Goal: Transaction & Acquisition: Purchase product/service

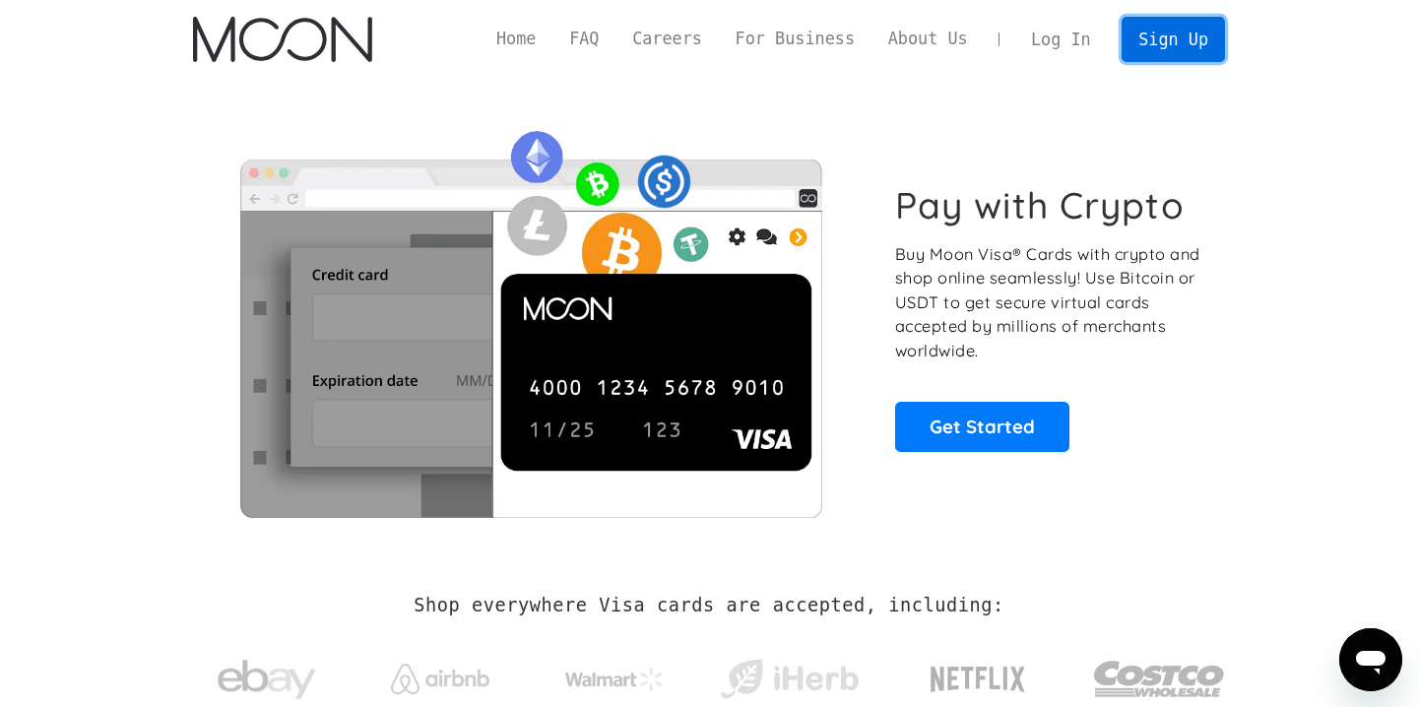
click at [1217, 31] on link "Sign Up" at bounding box center [1173, 39] width 102 height 44
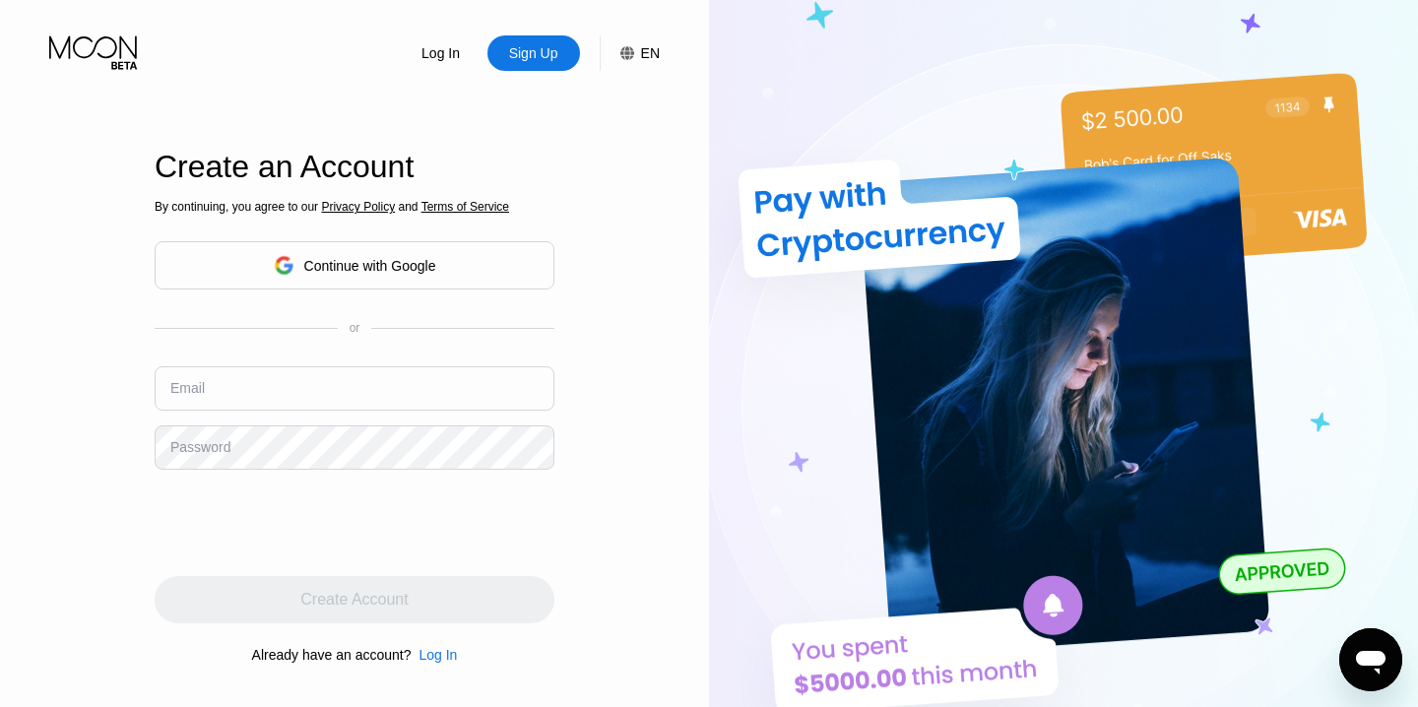
click at [355, 315] on div "By continuing, you agree to our Privacy Policy and Terms of Service Continue wi…" at bounding box center [355, 432] width 400 height 474
click at [371, 291] on div "By continuing, you agree to our Privacy Policy and Terms of Service Continue wi…" at bounding box center [355, 432] width 400 height 474
click at [390, 274] on div "Continue with Google" at bounding box center [370, 266] width 132 height 16
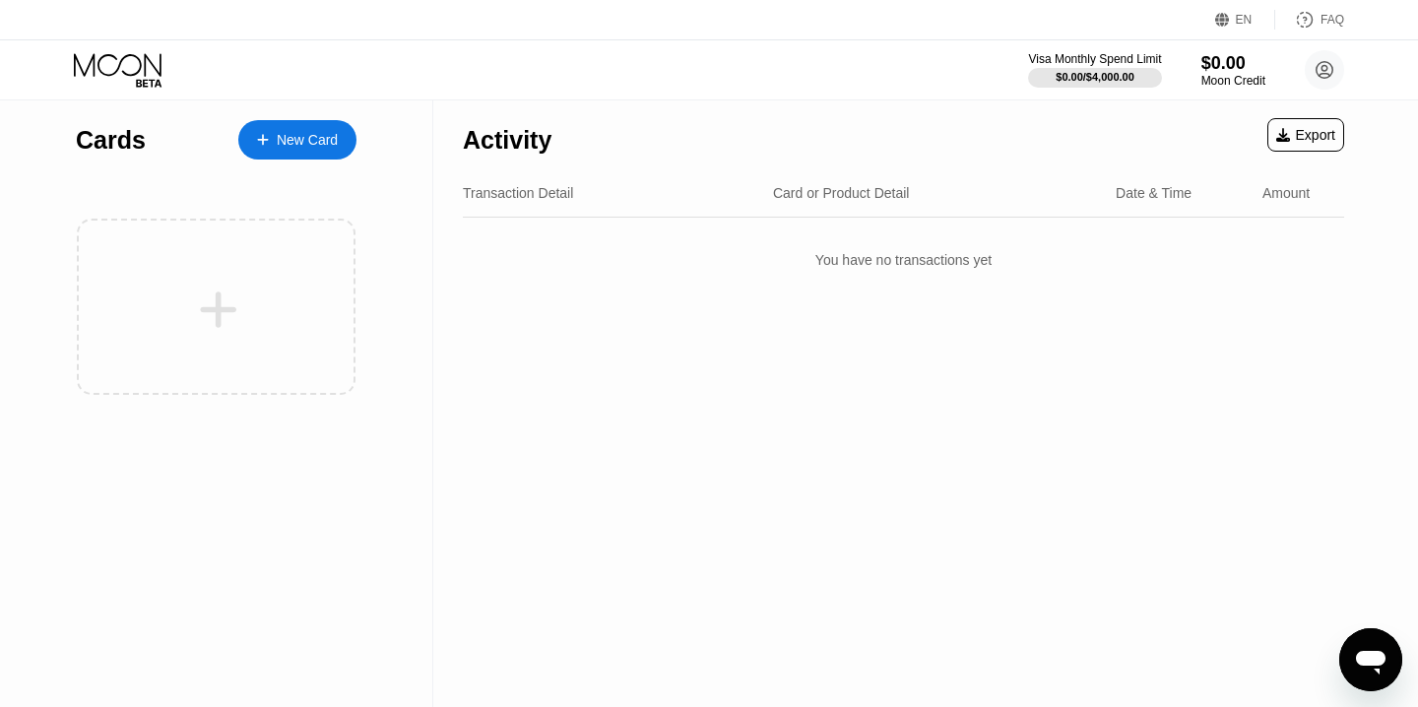
click at [303, 133] on div "New Card" at bounding box center [307, 140] width 61 height 17
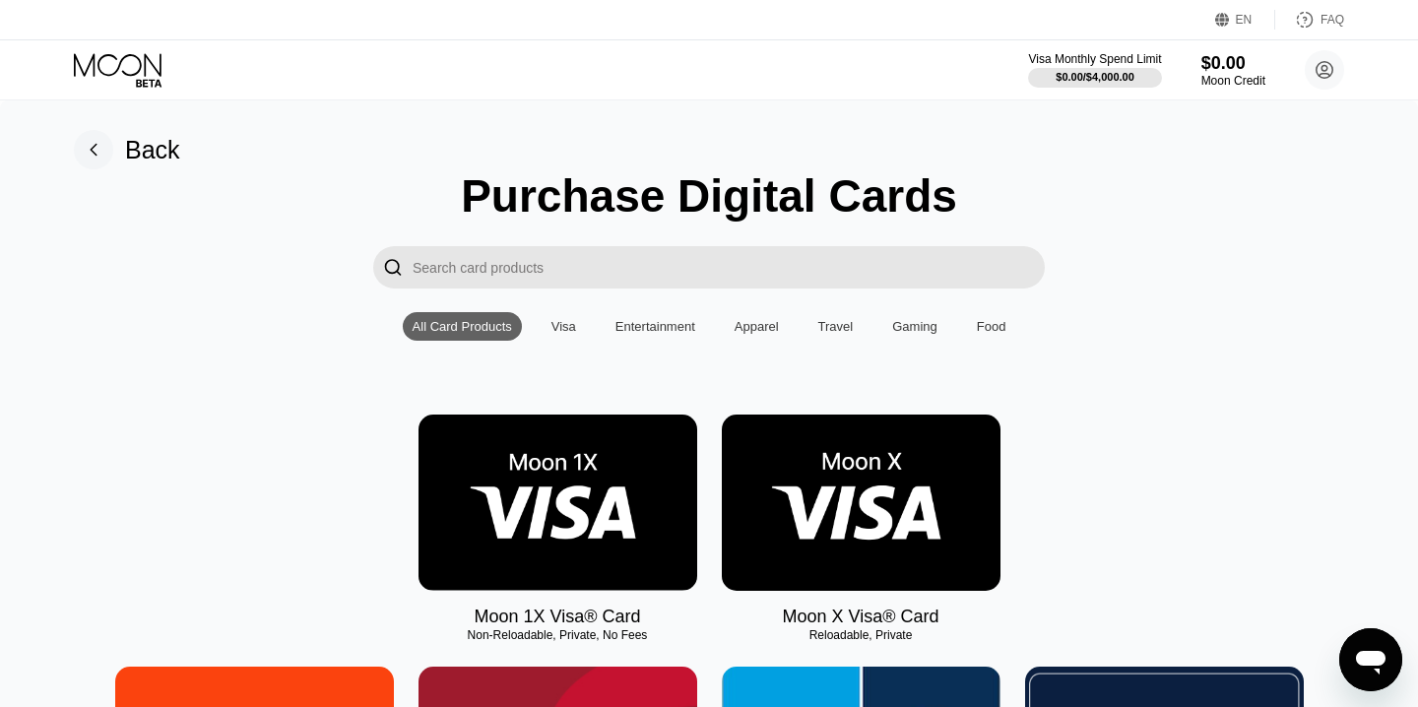
click at [889, 469] on img at bounding box center [861, 503] width 279 height 176
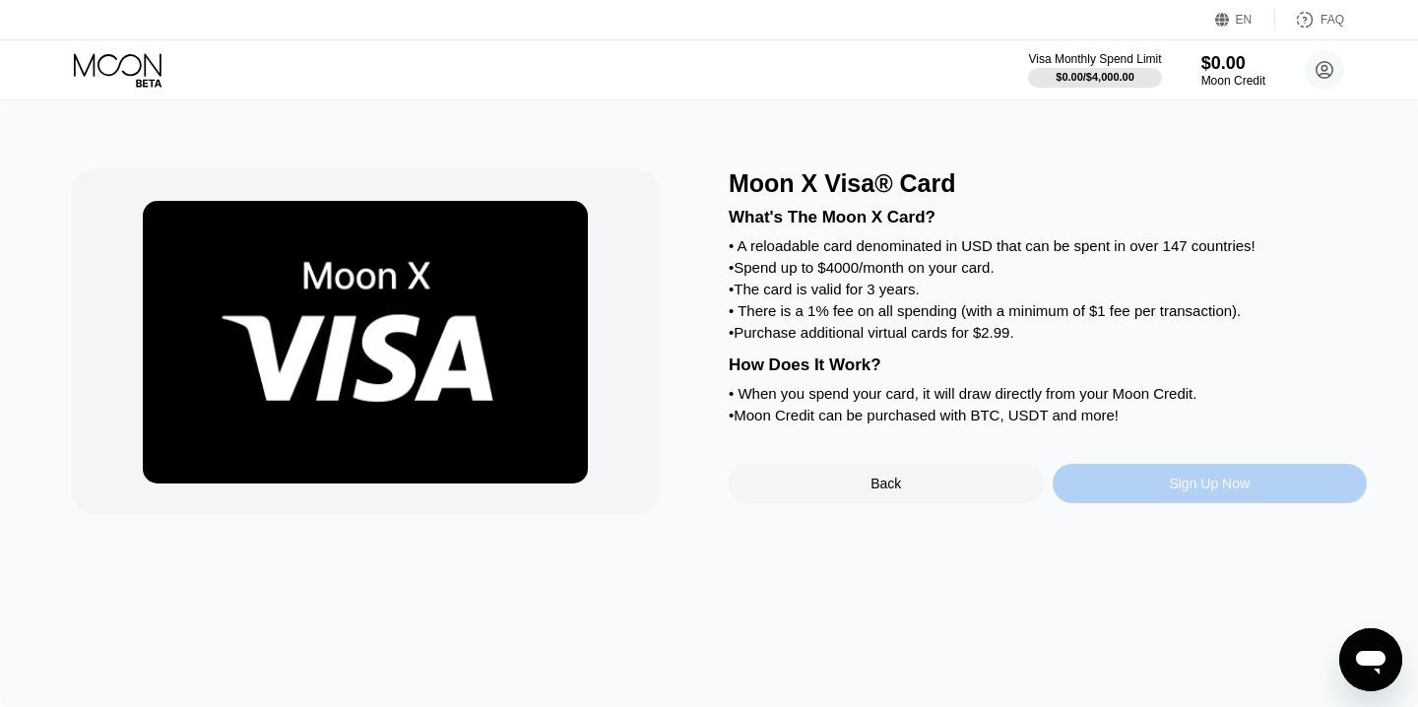
click at [1205, 491] on div "Sign Up Now" at bounding box center [1209, 484] width 81 height 16
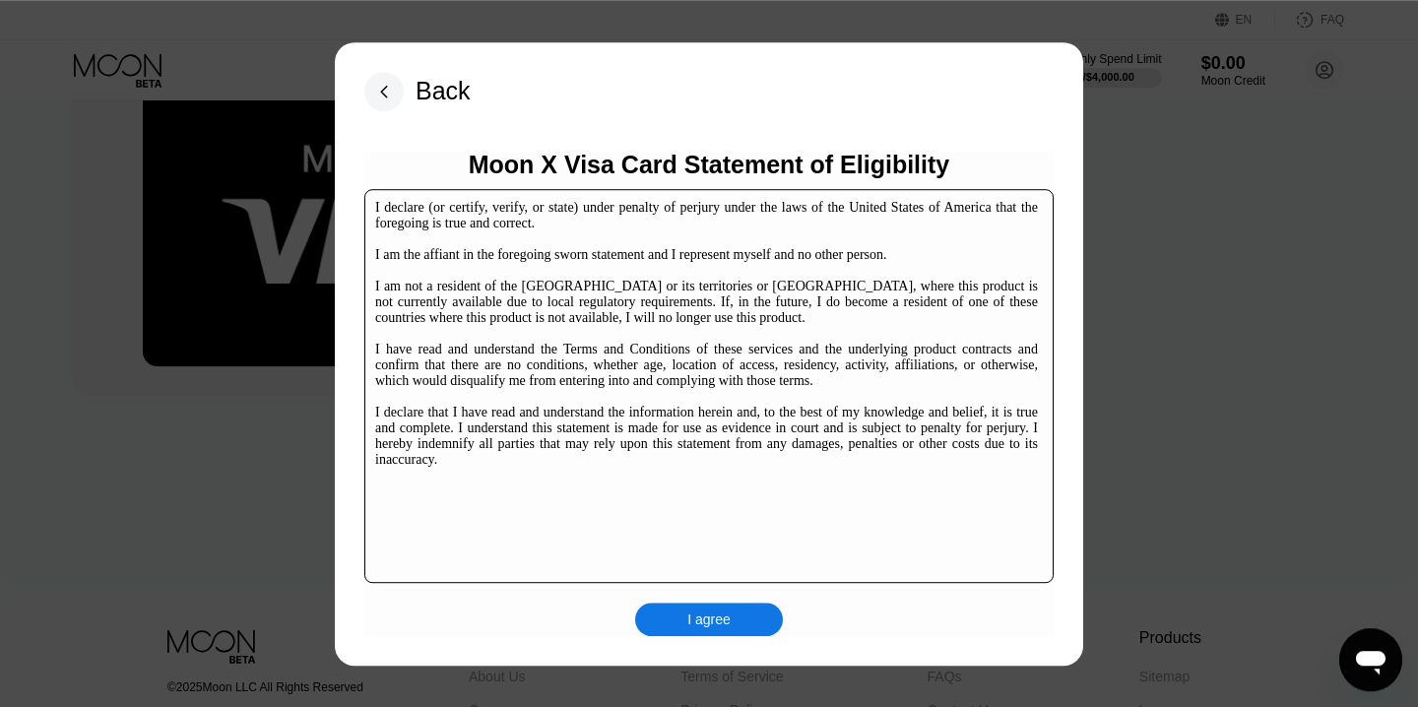
scroll to position [293, 0]
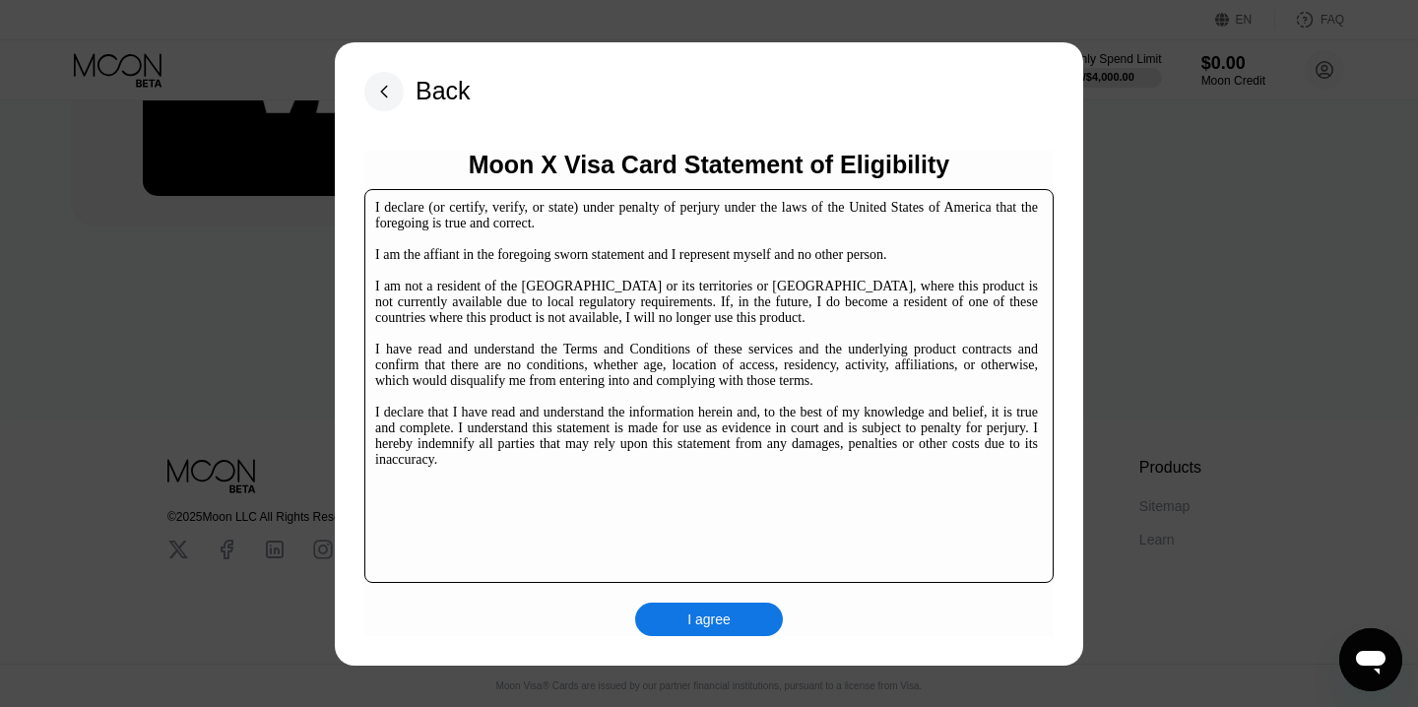
click at [714, 425] on div "I declare (or certify, verify, or state) under penalty of perjury under the law…" at bounding box center [706, 334] width 663 height 268
click at [721, 614] on div "I agree" at bounding box center [708, 620] width 43 height 18
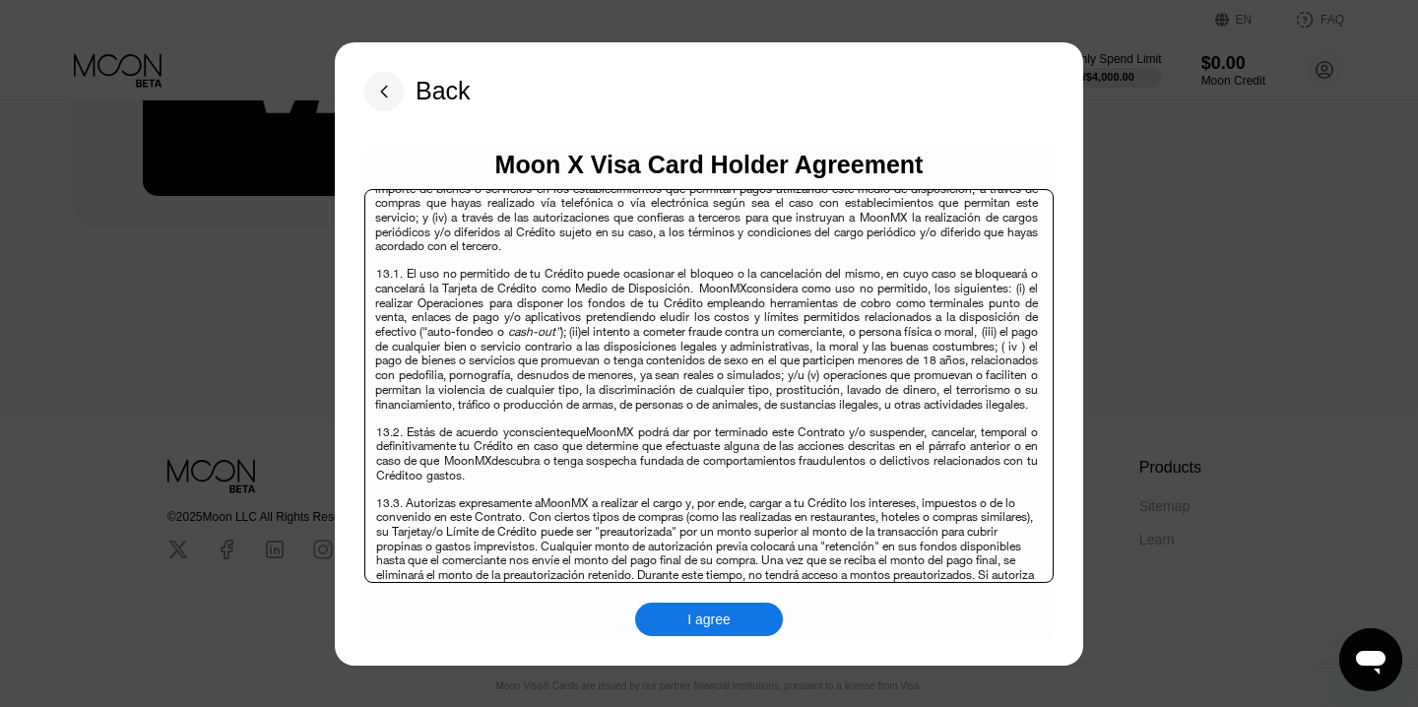
scroll to position [14861, 0]
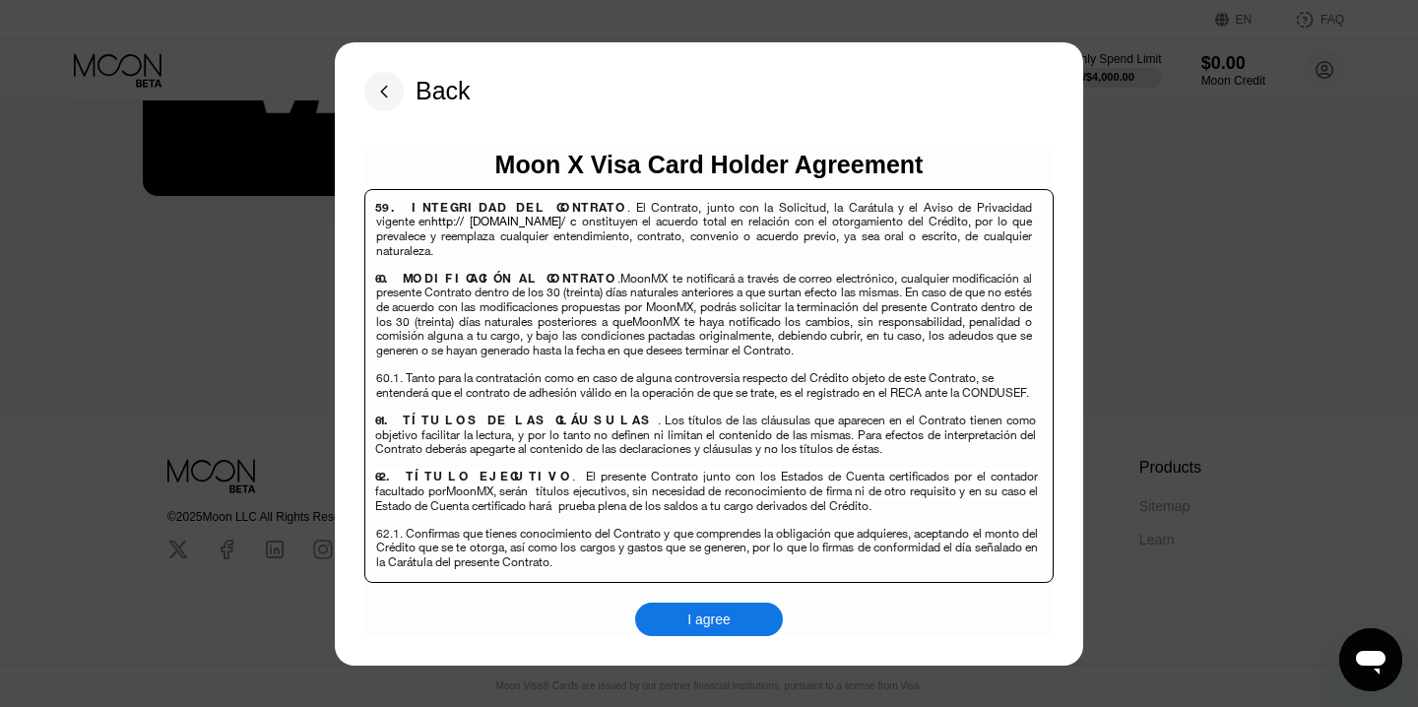
click at [724, 621] on div "I agree" at bounding box center [708, 620] width 43 height 18
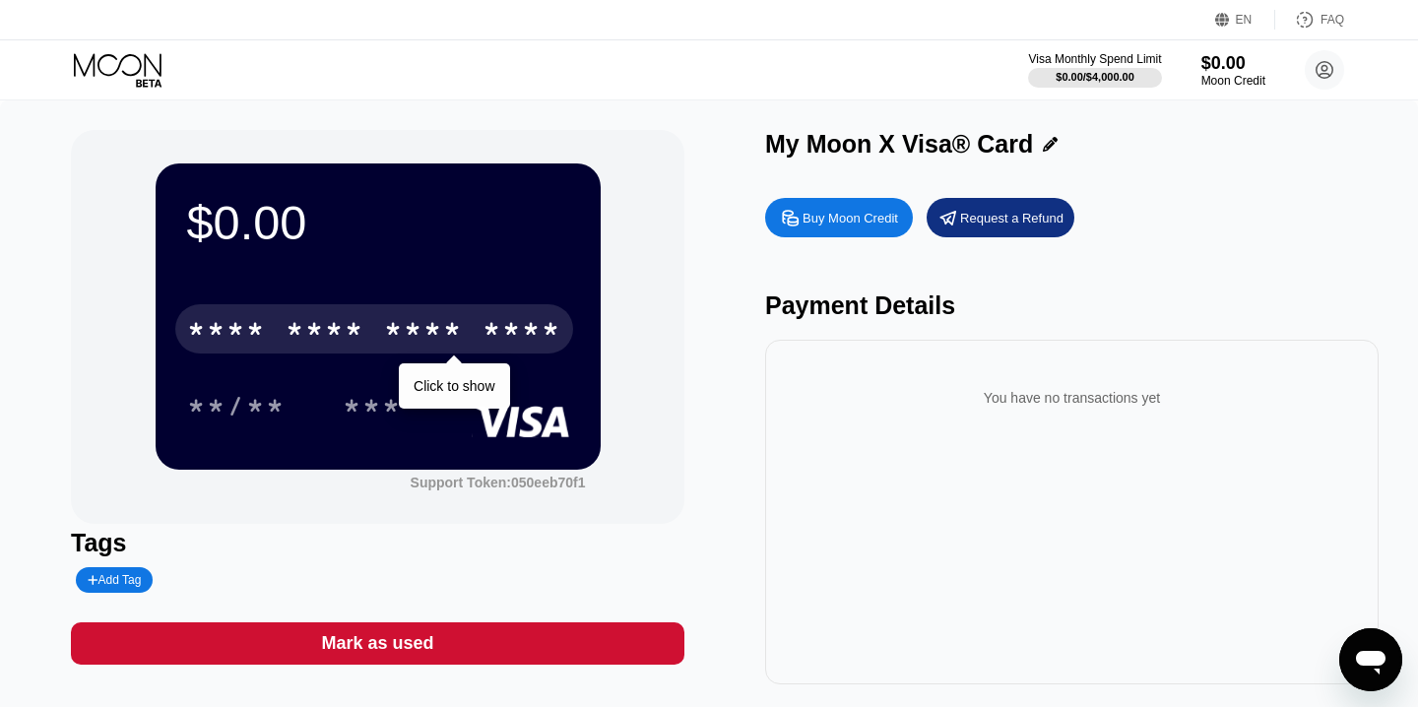
click at [445, 311] on div "* * * * * * * * * * * * ****" at bounding box center [374, 328] width 398 height 49
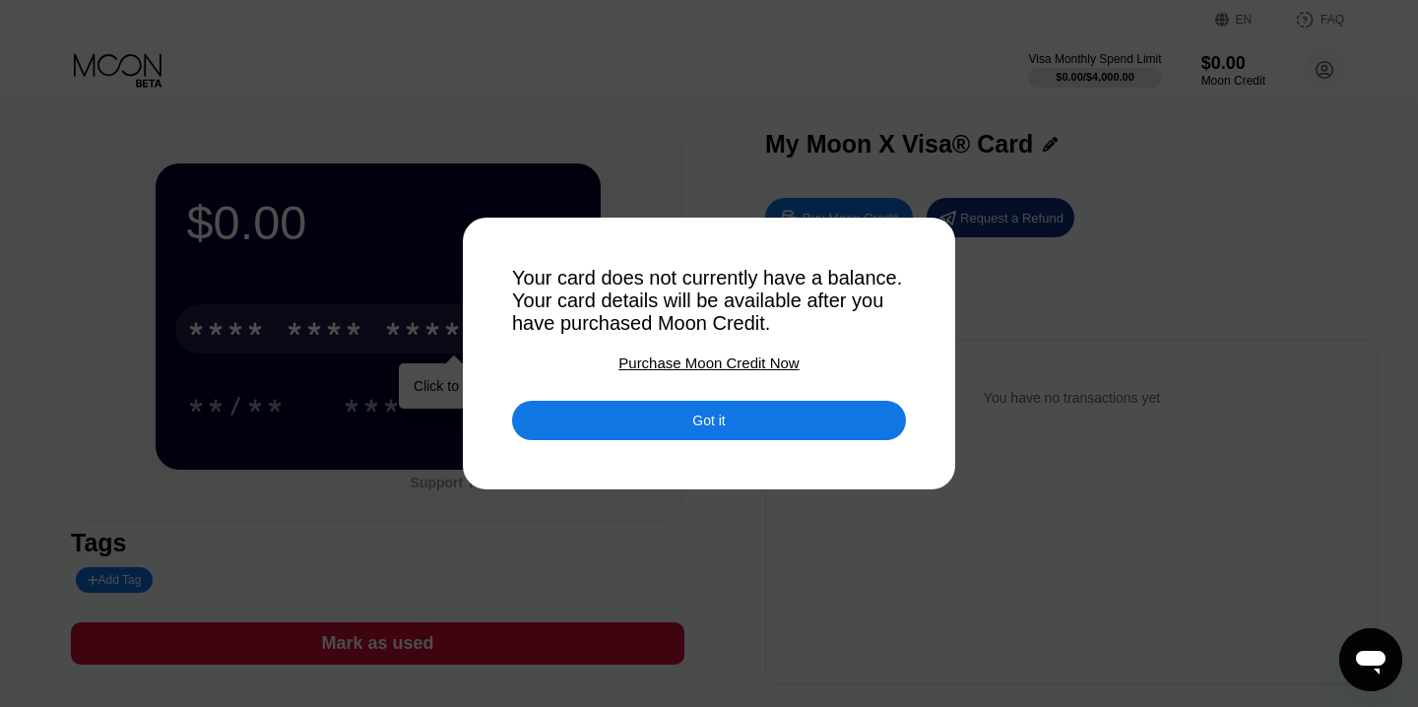
click at [782, 425] on div "Got it" at bounding box center [709, 420] width 394 height 39
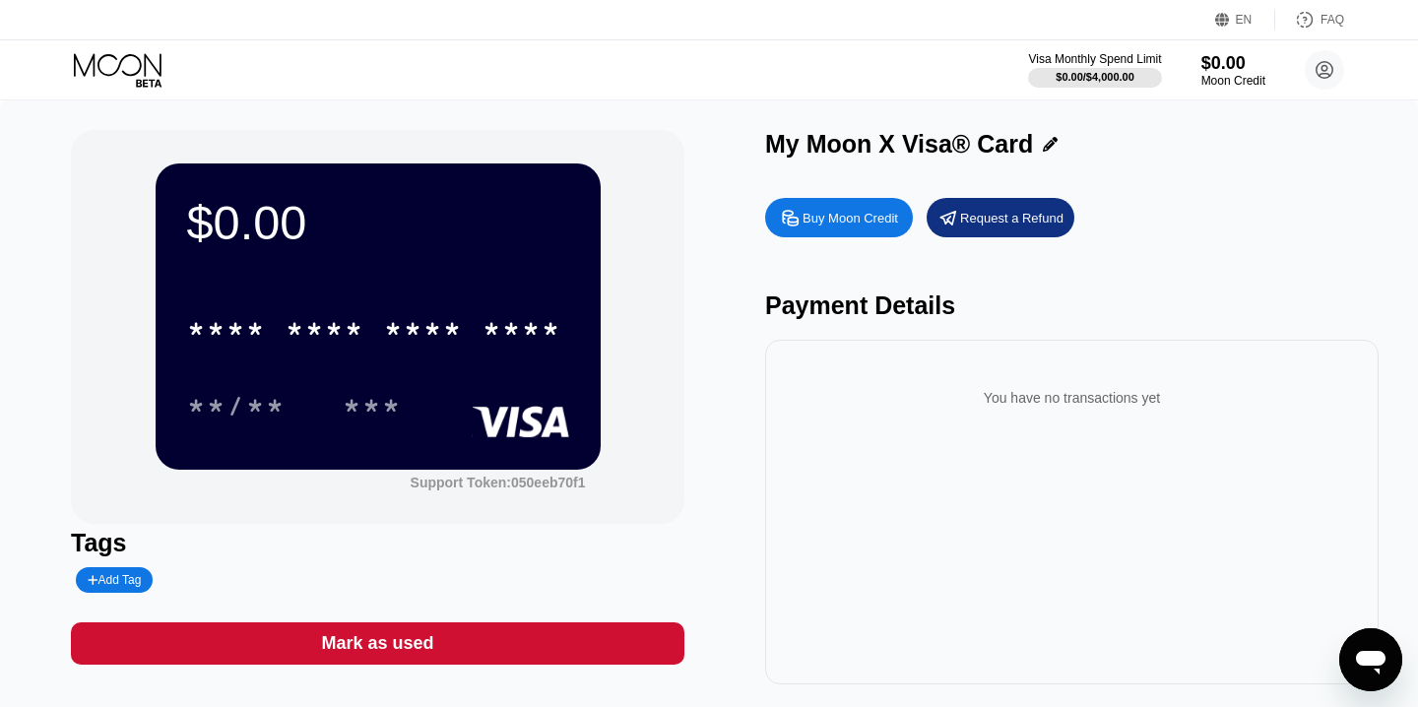
click at [838, 215] on div "Buy Moon Credit" at bounding box center [851, 218] width 96 height 17
type input "0"
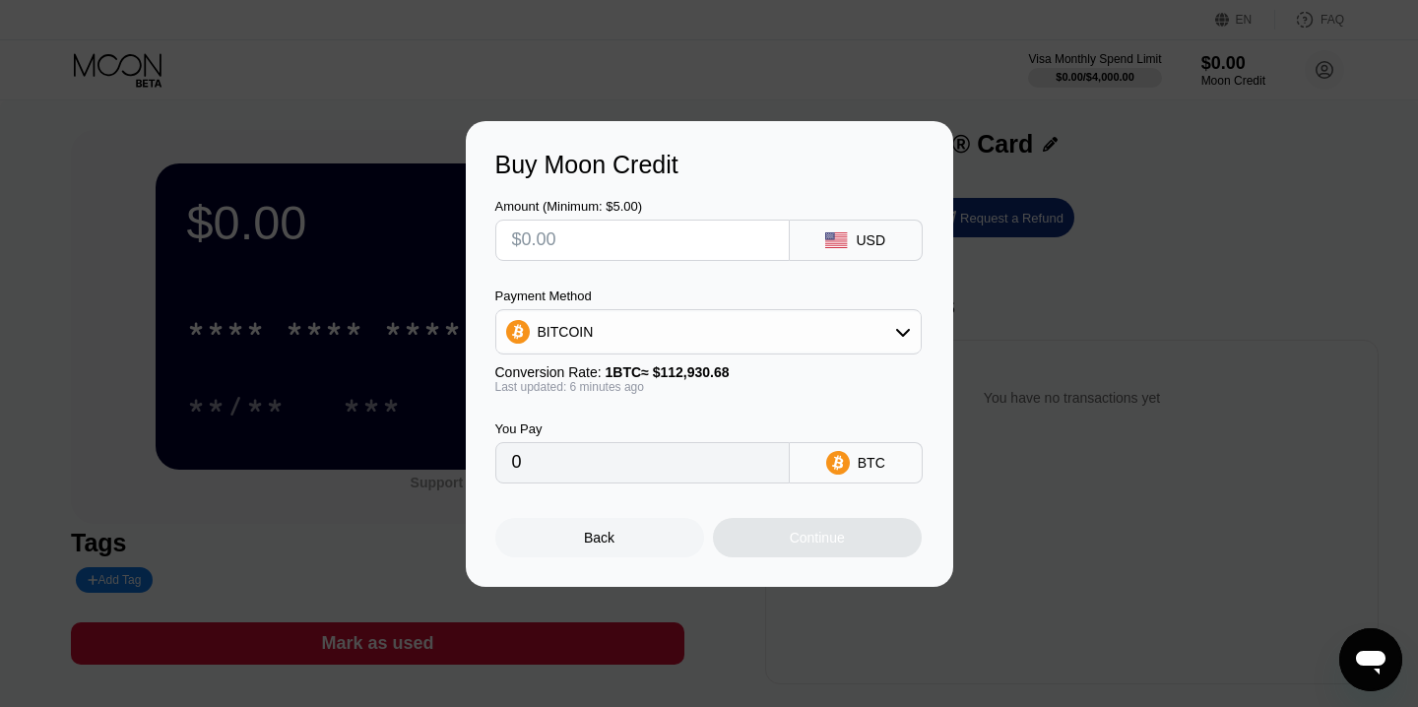
click at [728, 240] on input "text" at bounding box center [642, 240] width 261 height 39
type input "$1"
type input "0.00000885"
type input "$149"
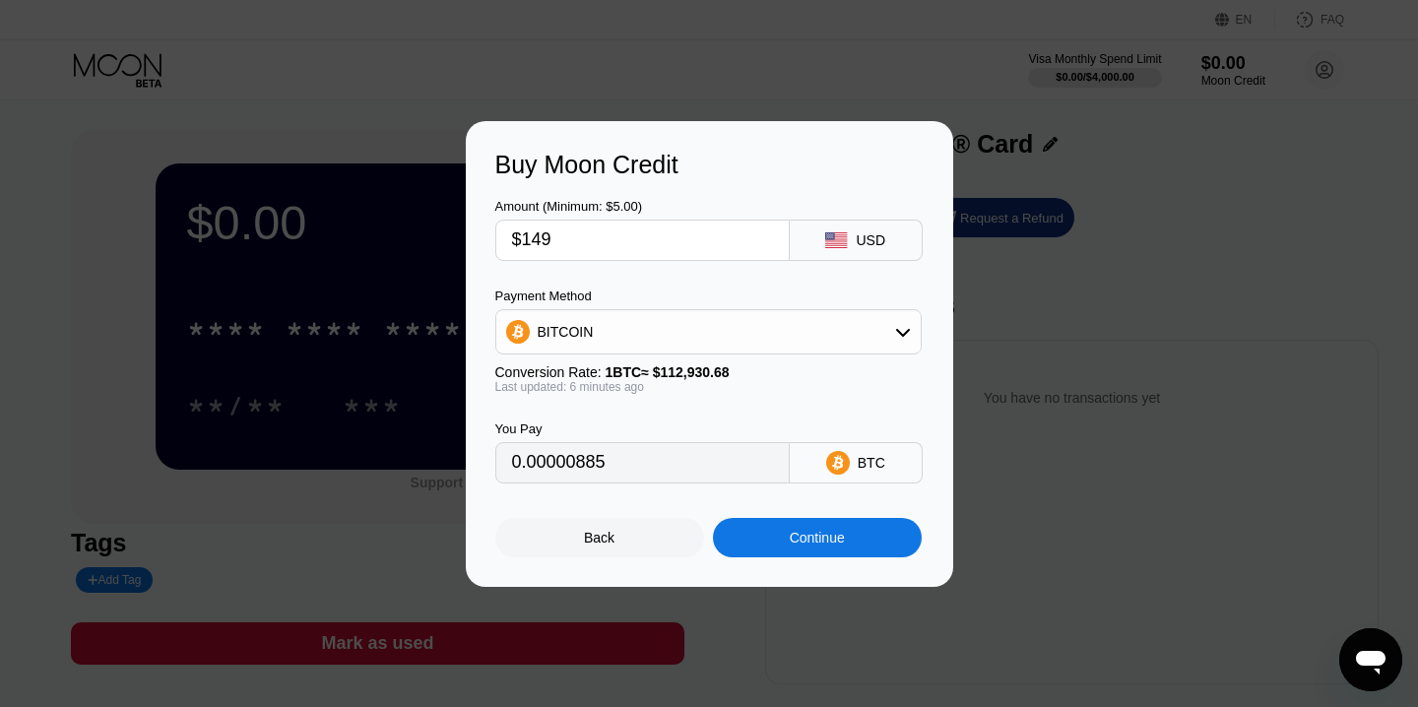
type input "0.00131831"
type input "$1493"
type input "0.01320961"
type input "$1493.85"
type input "0.01321714"
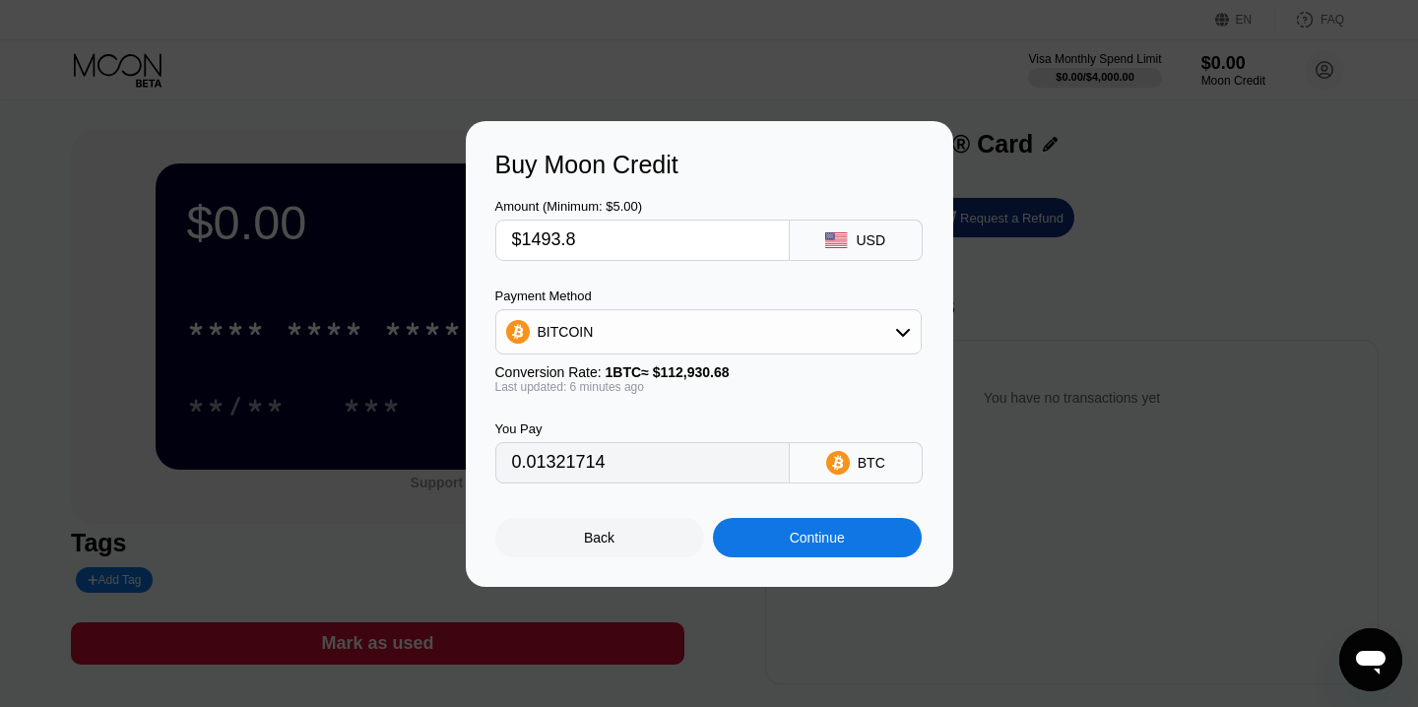
type input "$1493.86"
type input "0.01321722"
type input "$1493.86"
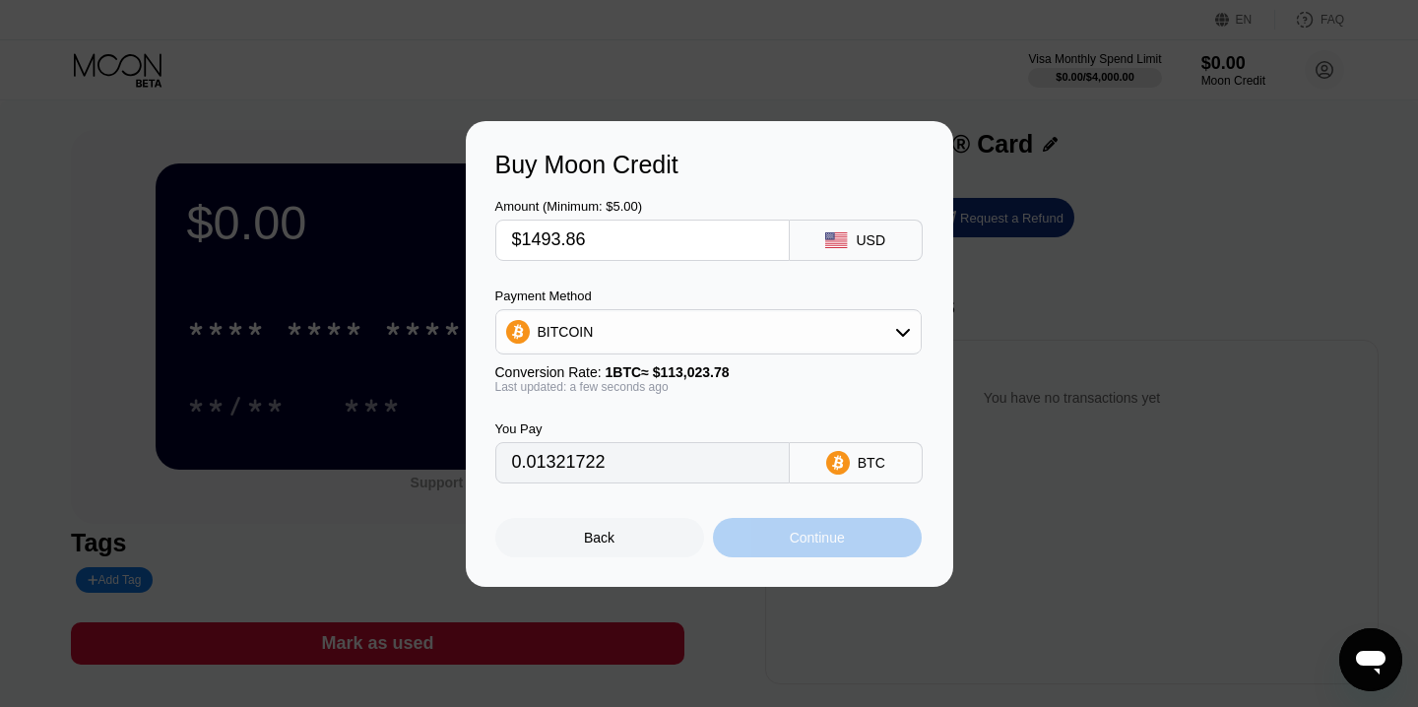
click at [777, 537] on div "Continue" at bounding box center [817, 537] width 209 height 39
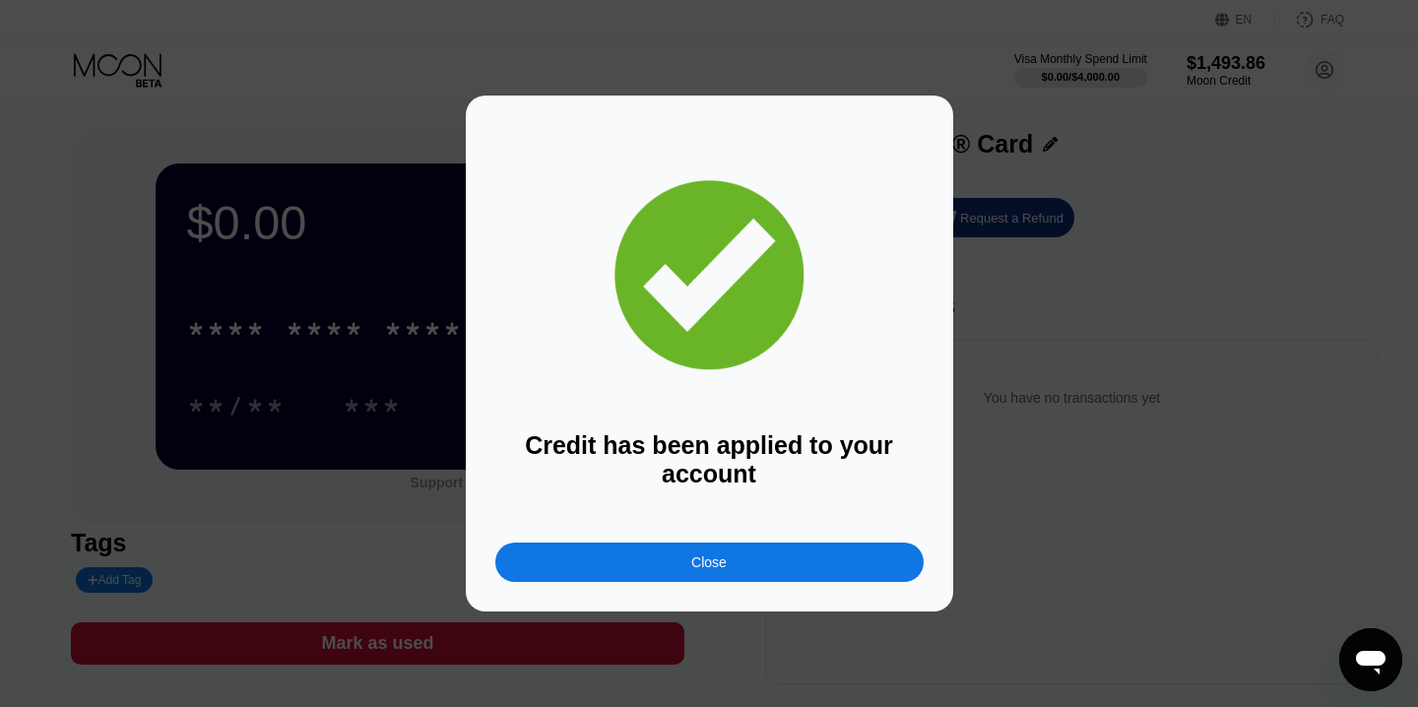
click at [668, 556] on div "Close" at bounding box center [709, 562] width 428 height 39
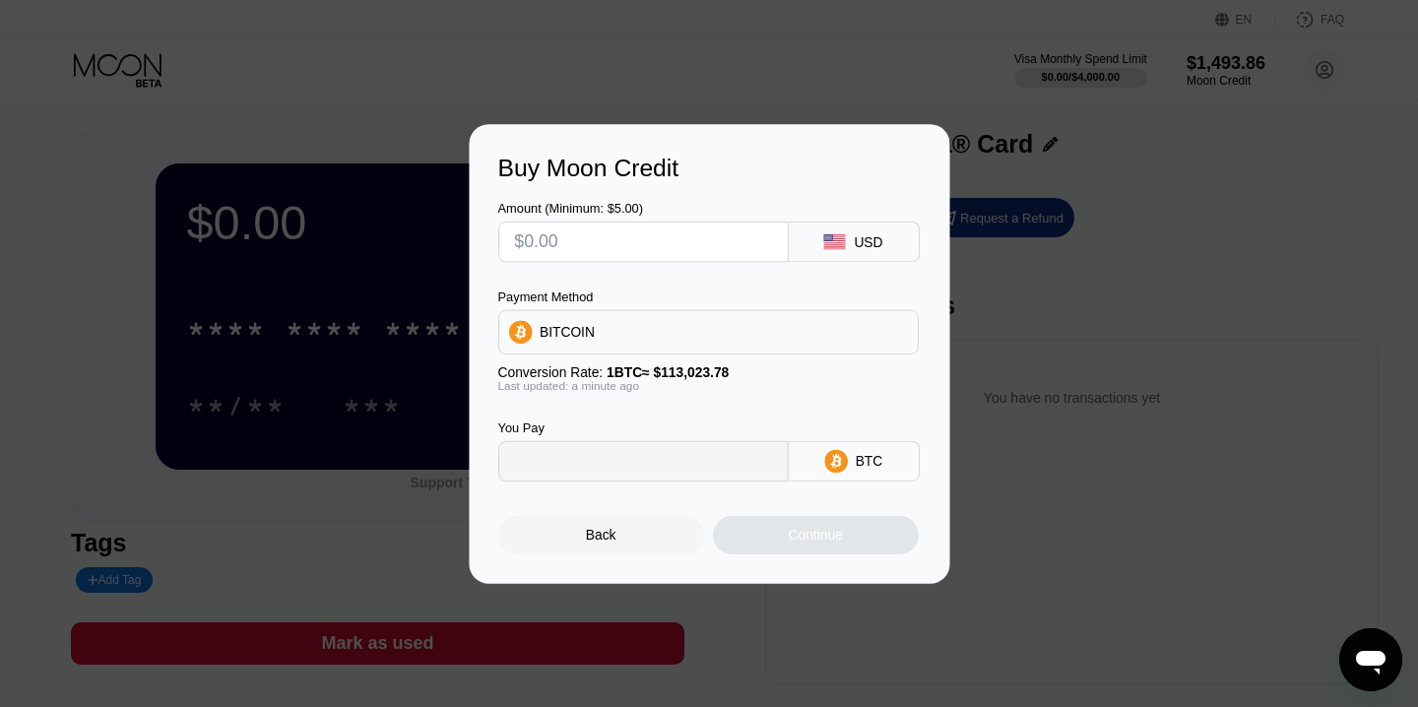
type input "0"
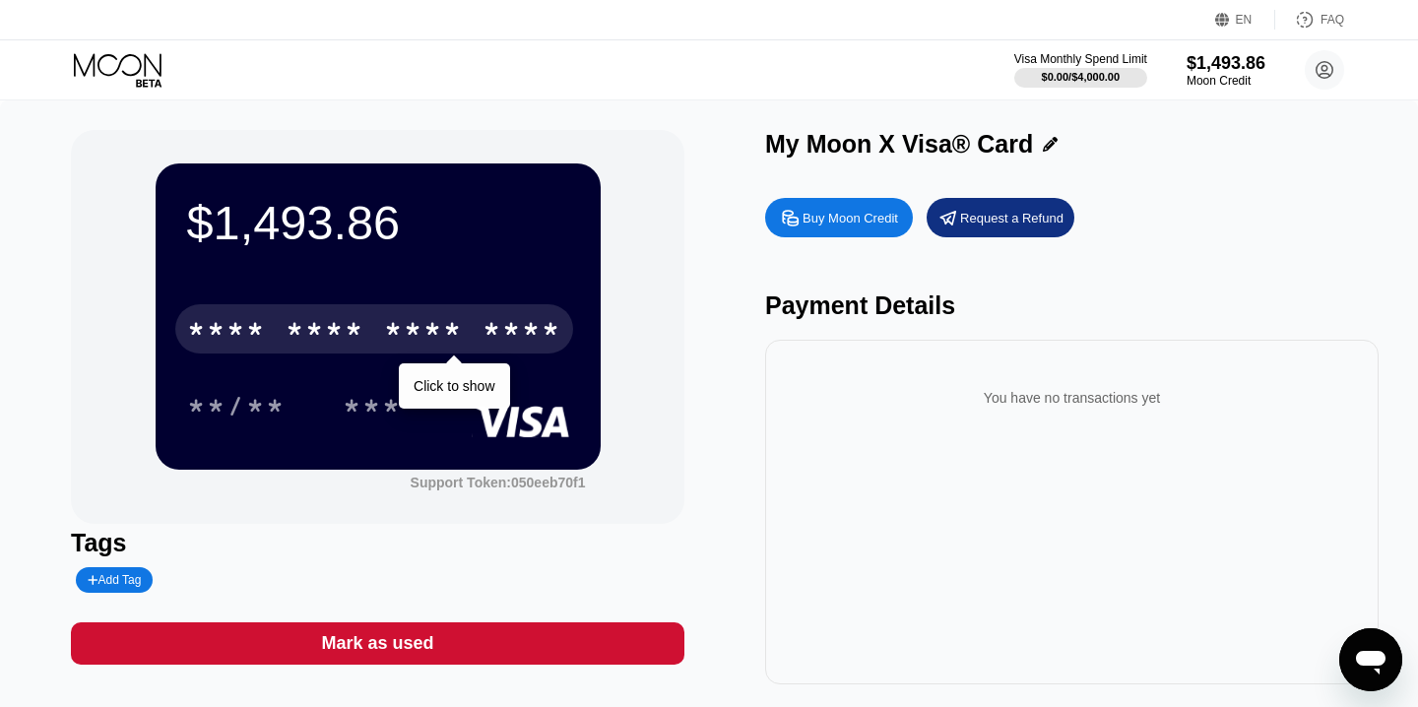
click at [412, 327] on div "* * * *" at bounding box center [423, 332] width 79 height 32
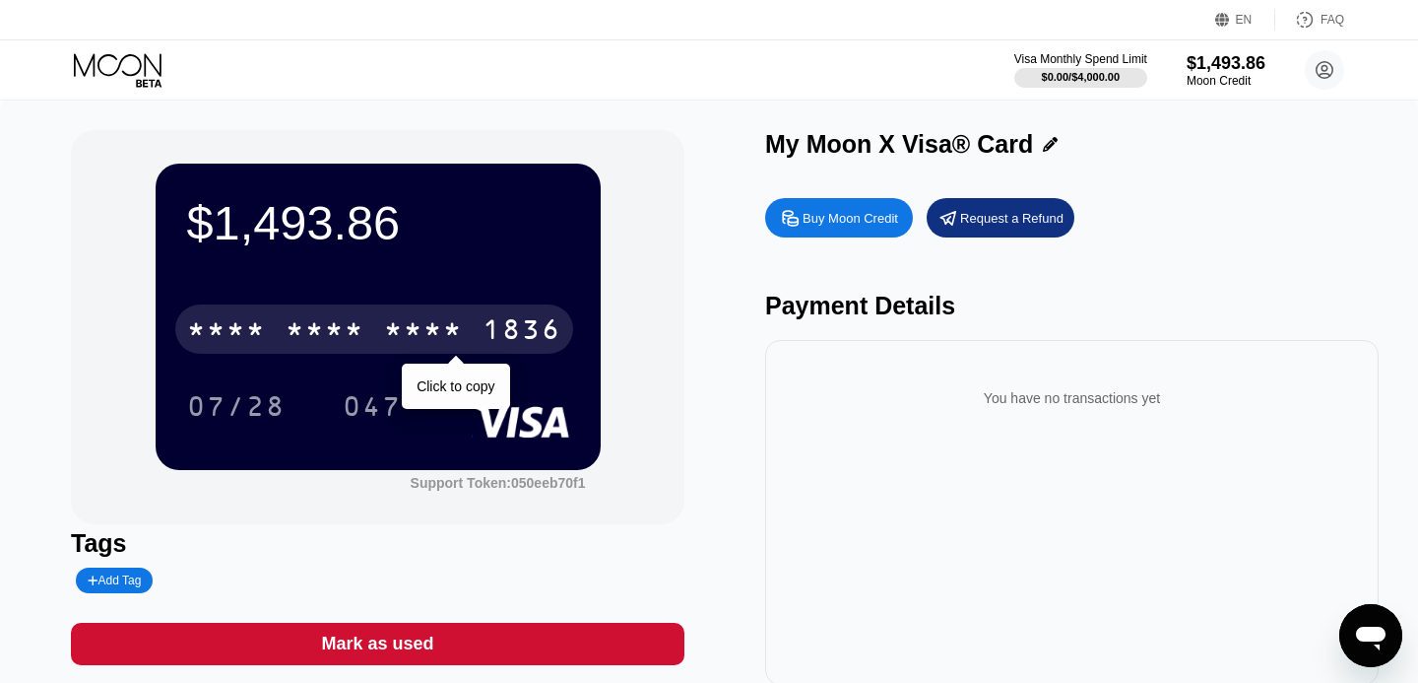
drag, startPoint x: 392, startPoint y: 339, endPoint x: 392, endPoint y: 362, distance: 23.6
click at [392, 362] on div "* * * * * * * * * * * * 1836 Click to copy 07/28 047" at bounding box center [378, 348] width 382 height 116
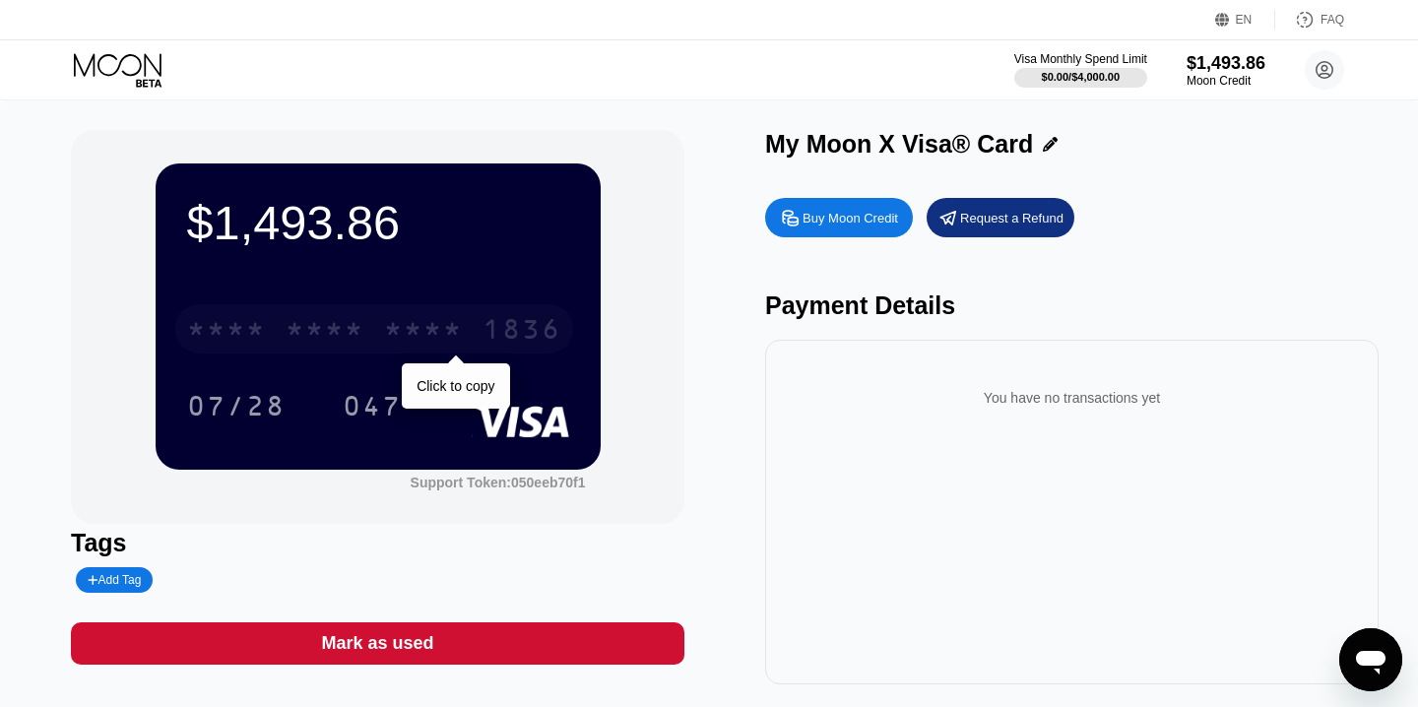
click at [399, 342] on div "* * * *" at bounding box center [423, 332] width 79 height 32
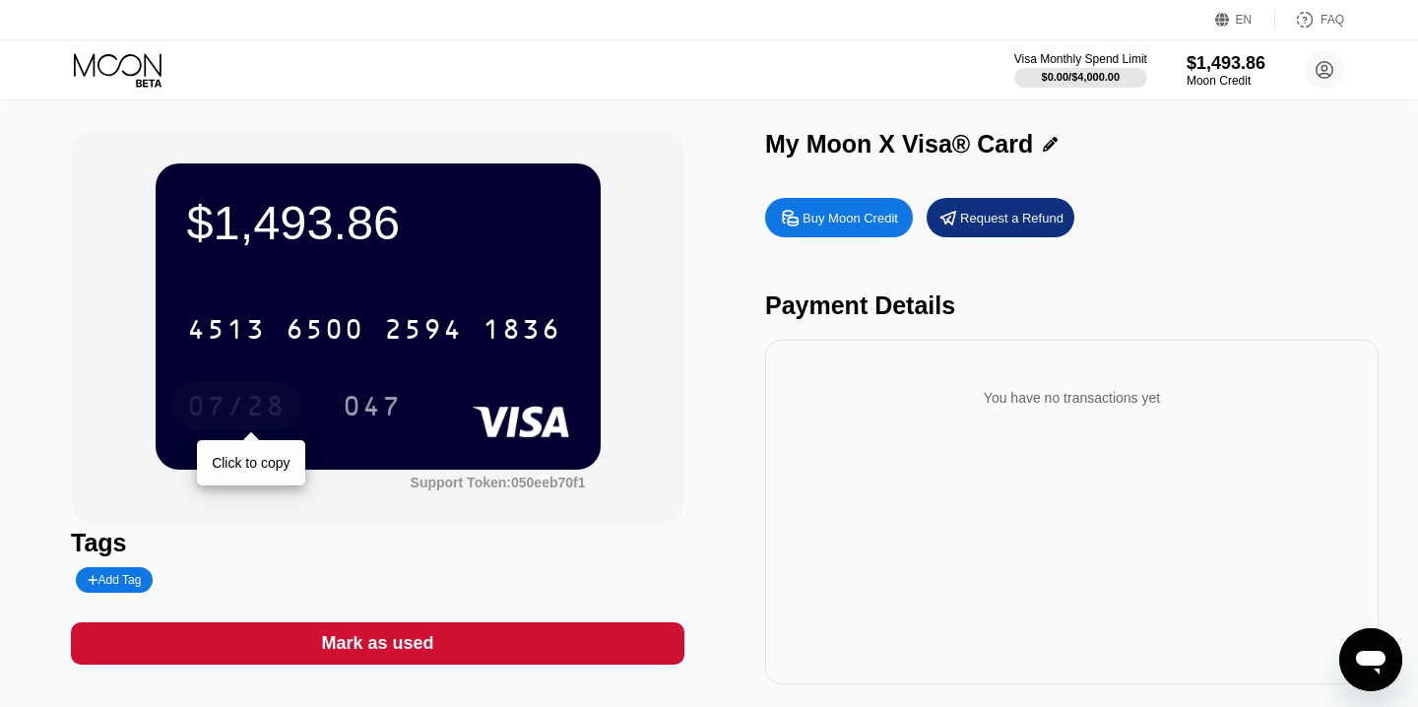
drag, startPoint x: 242, startPoint y: 408, endPoint x: 386, endPoint y: 357, distance: 152.6
click at [242, 408] on div "07/28" at bounding box center [236, 409] width 98 height 32
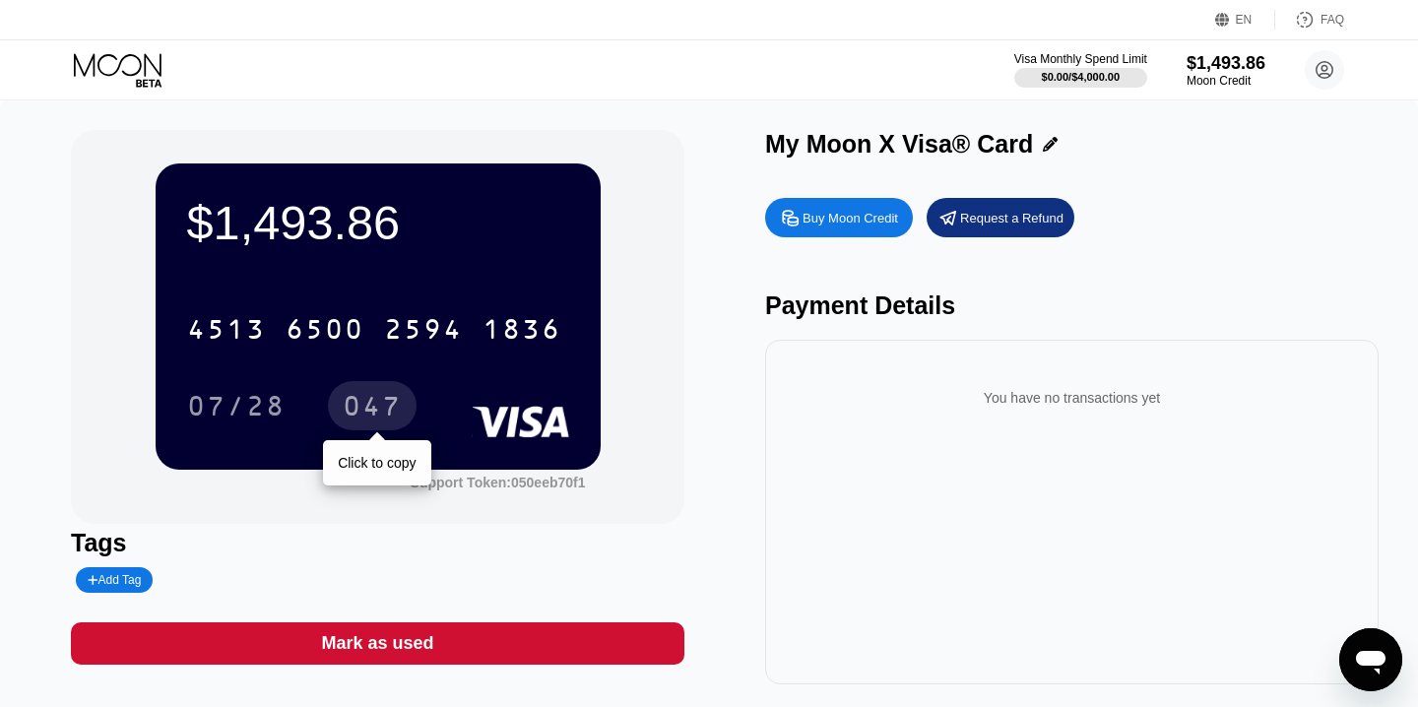
drag, startPoint x: 380, startPoint y: 403, endPoint x: 491, endPoint y: 410, distance: 111.5
click at [381, 403] on div "047" at bounding box center [372, 409] width 59 height 32
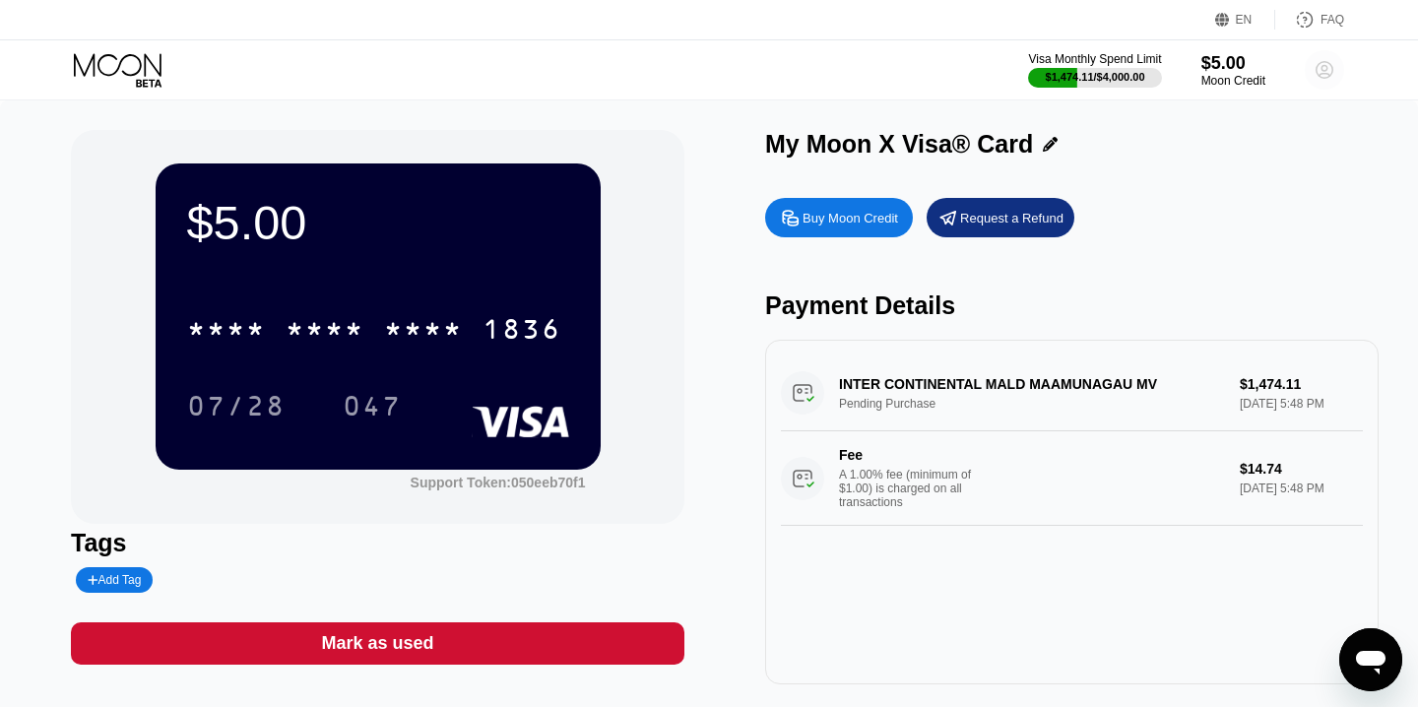
click at [1325, 66] on icon at bounding box center [1325, 70] width 11 height 11
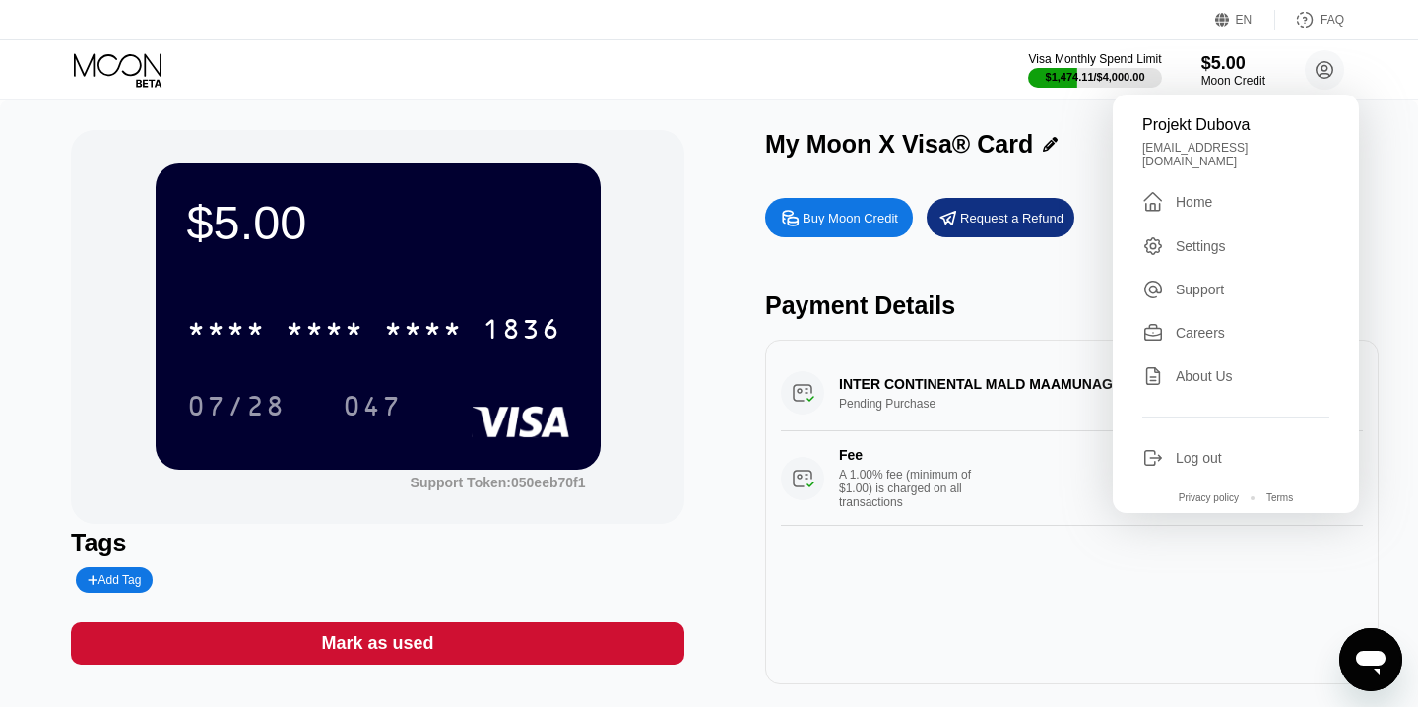
click at [661, 532] on div "Tags" at bounding box center [378, 543] width 614 height 29
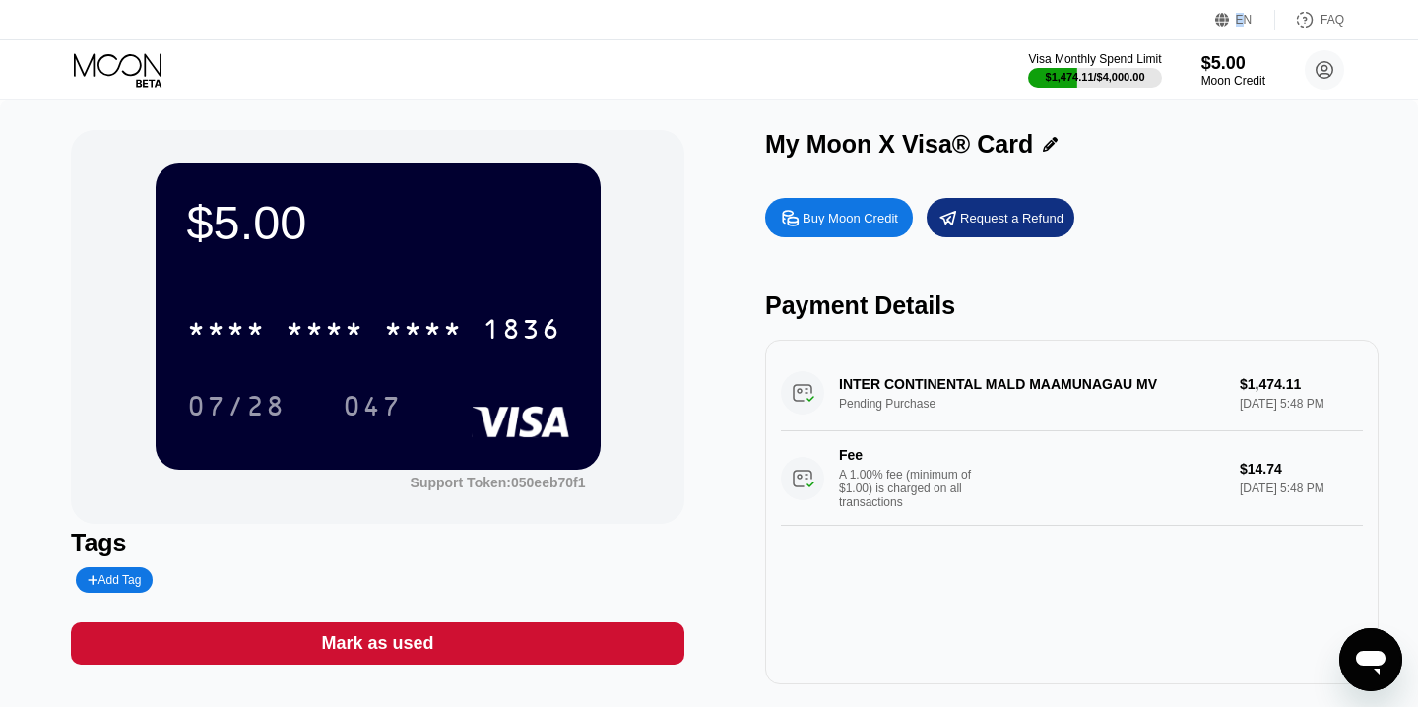
click at [1348, 143] on div "My Moon X Visa® Card" at bounding box center [1072, 144] width 614 height 29
click at [1382, 70] on div "Visa Monthly Spend Limit $1,474.11 / $4,000.00 $5.00 Moon Credit Projekt Dubova…" at bounding box center [709, 69] width 1418 height 59
